Goal: Task Accomplishment & Management: Manage account settings

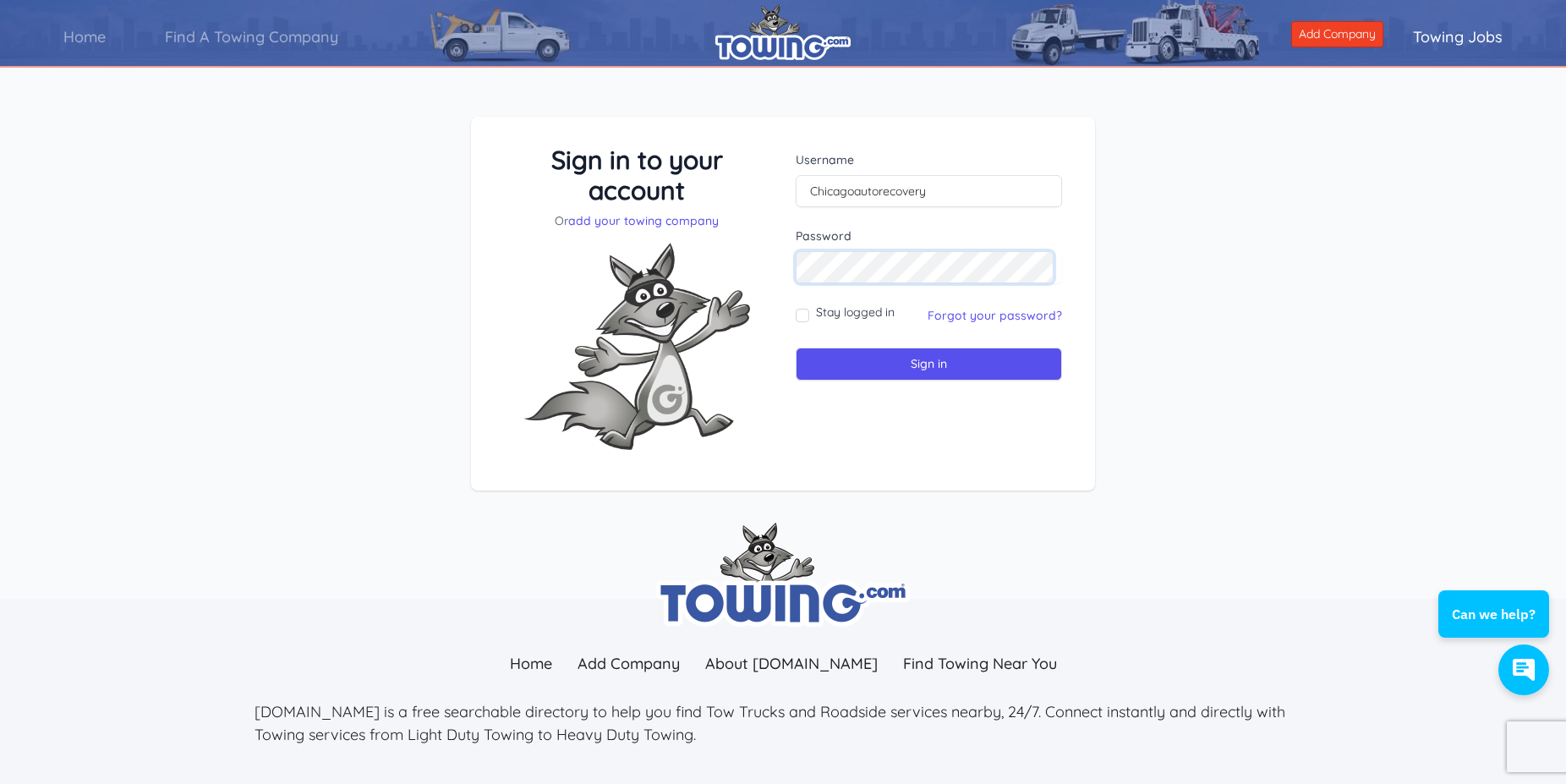
click at [796, 348] on input "Sign in" at bounding box center [928, 364] width 266 height 33
click at [863, 191] on input "text" at bounding box center [928, 191] width 266 height 32
click at [803, 317] on input "Stay logged in" at bounding box center [803, 316] width 14 height 14
checkbox input "true"
click at [865, 366] on input "Sign in" at bounding box center [928, 364] width 266 height 33
